Goal: Find specific page/section: Find specific page/section

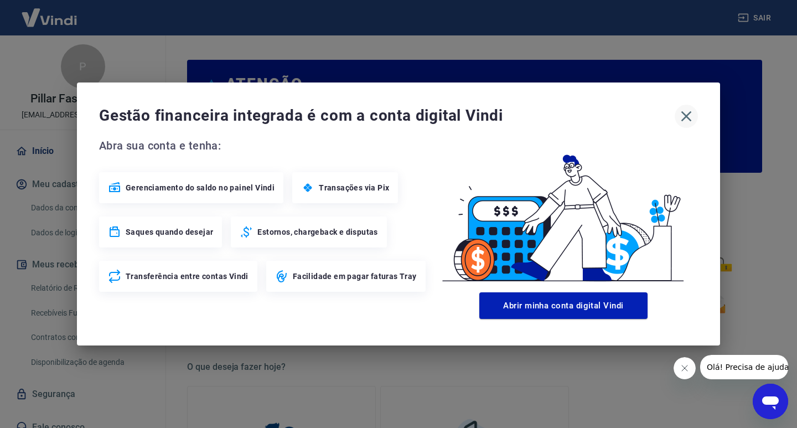
click at [694, 112] on icon "button" at bounding box center [687, 116] width 18 height 18
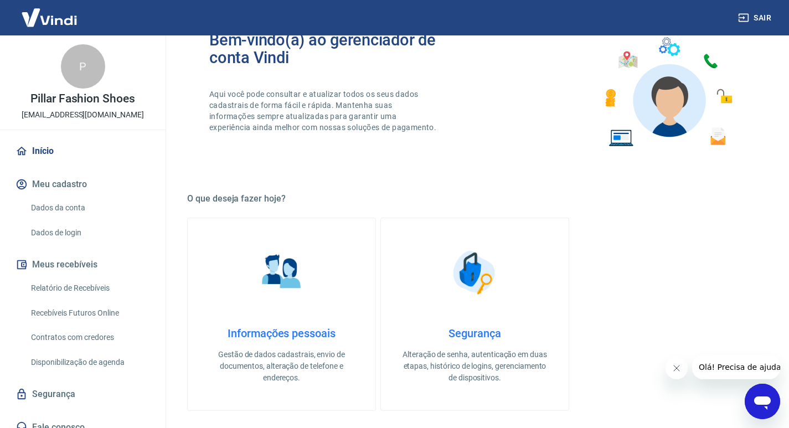
scroll to position [55, 0]
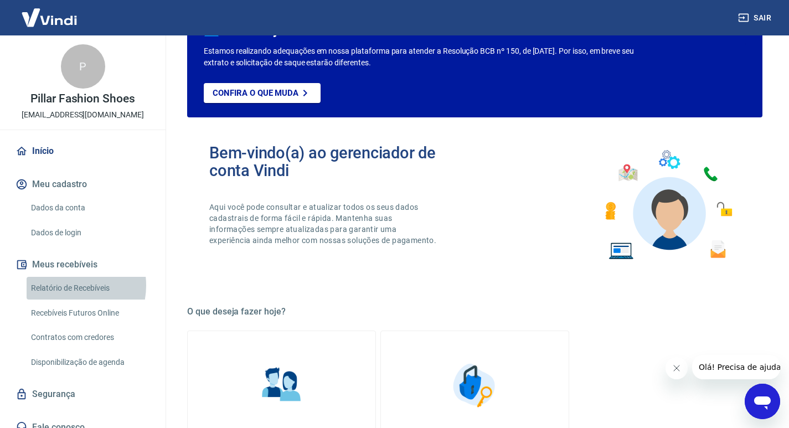
click at [65, 285] on link "Relatório de Recebíveis" at bounding box center [90, 288] width 126 height 23
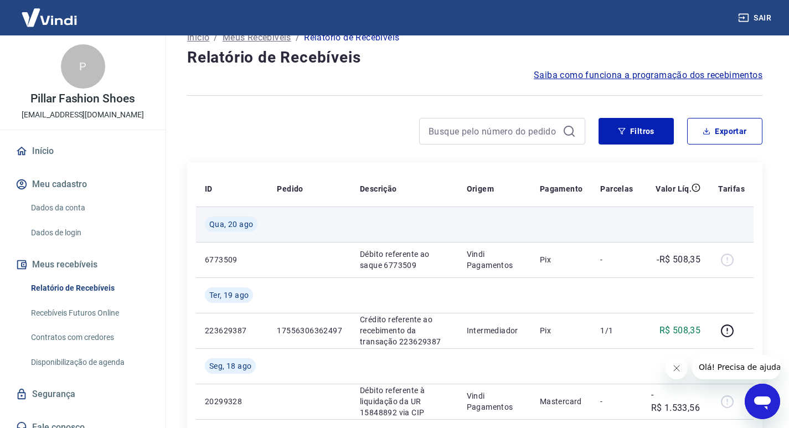
scroll to position [55, 0]
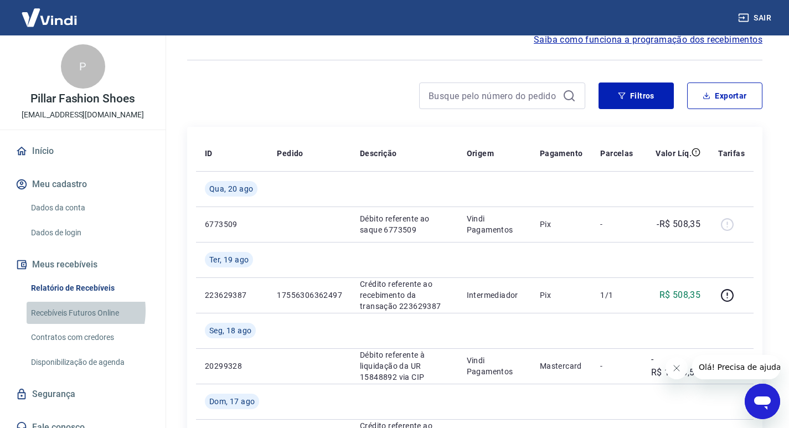
click at [68, 310] on link "Recebíveis Futuros Online" at bounding box center [90, 313] width 126 height 23
